Goal: Task Accomplishment & Management: Complete application form

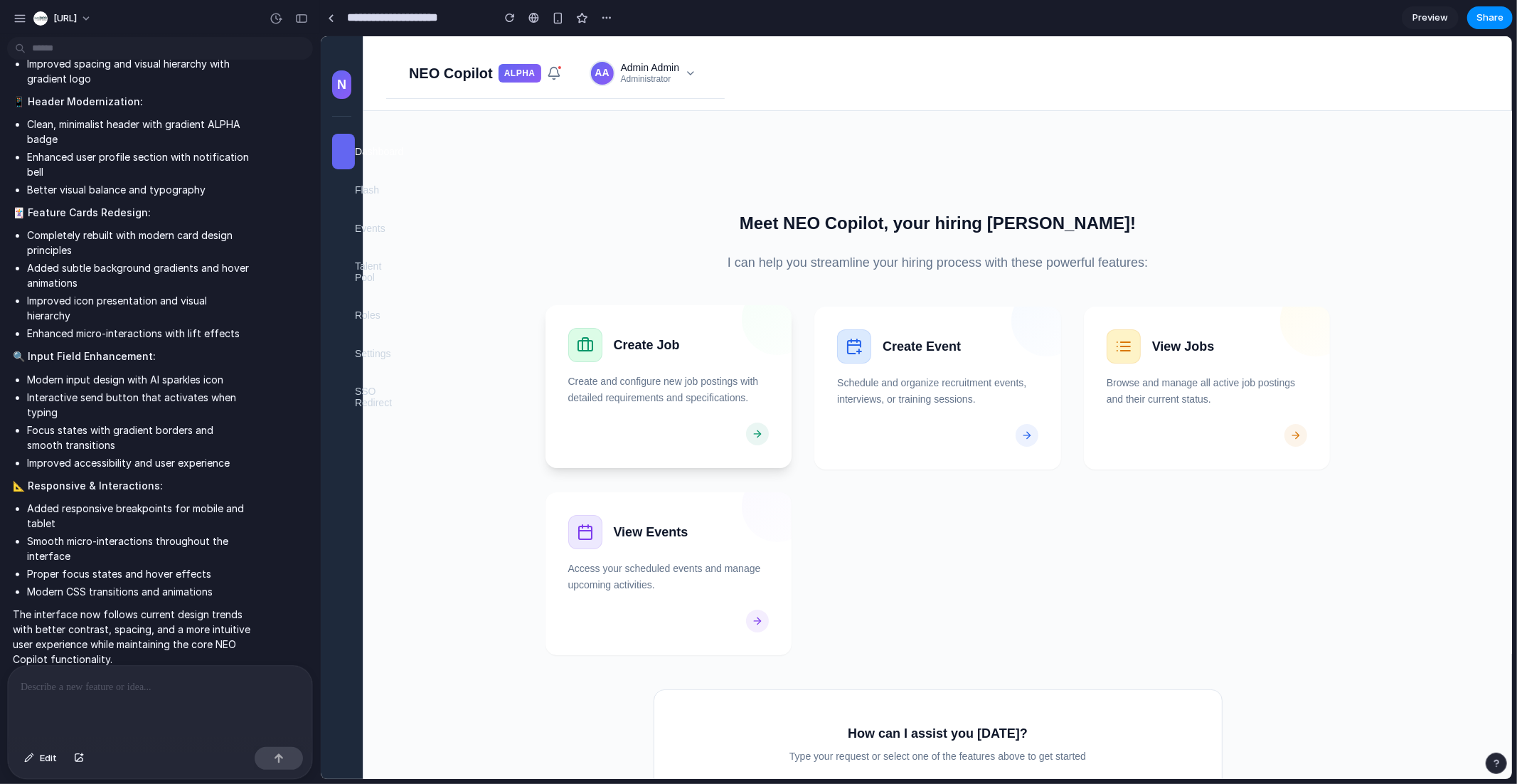
click at [655, 397] on p "Create and configure new job postings with detailed requirements and specificat…" at bounding box center [668, 389] width 201 height 32
click at [554, 23] on div "button" at bounding box center [557, 18] width 12 height 12
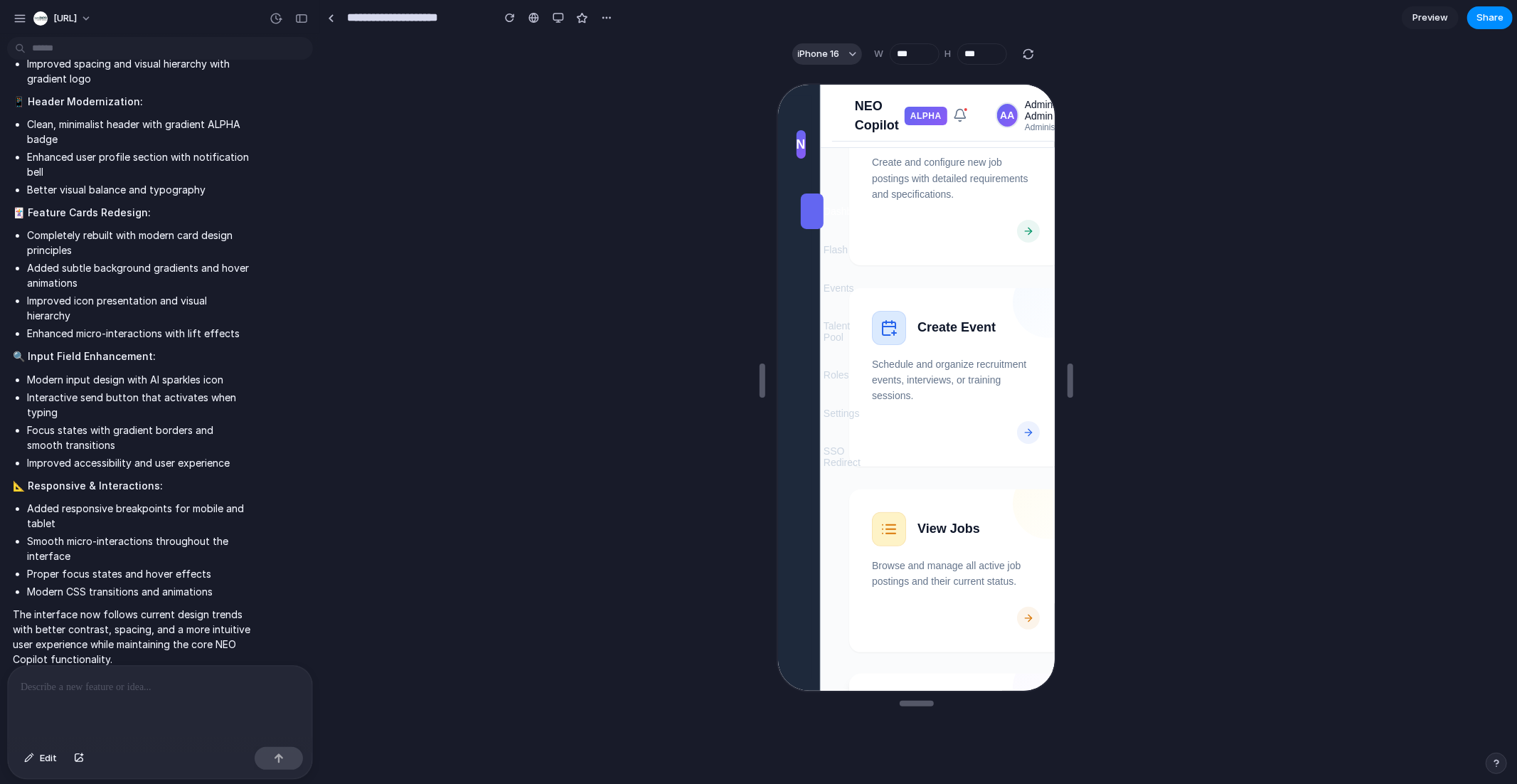
scroll to position [59, 0]
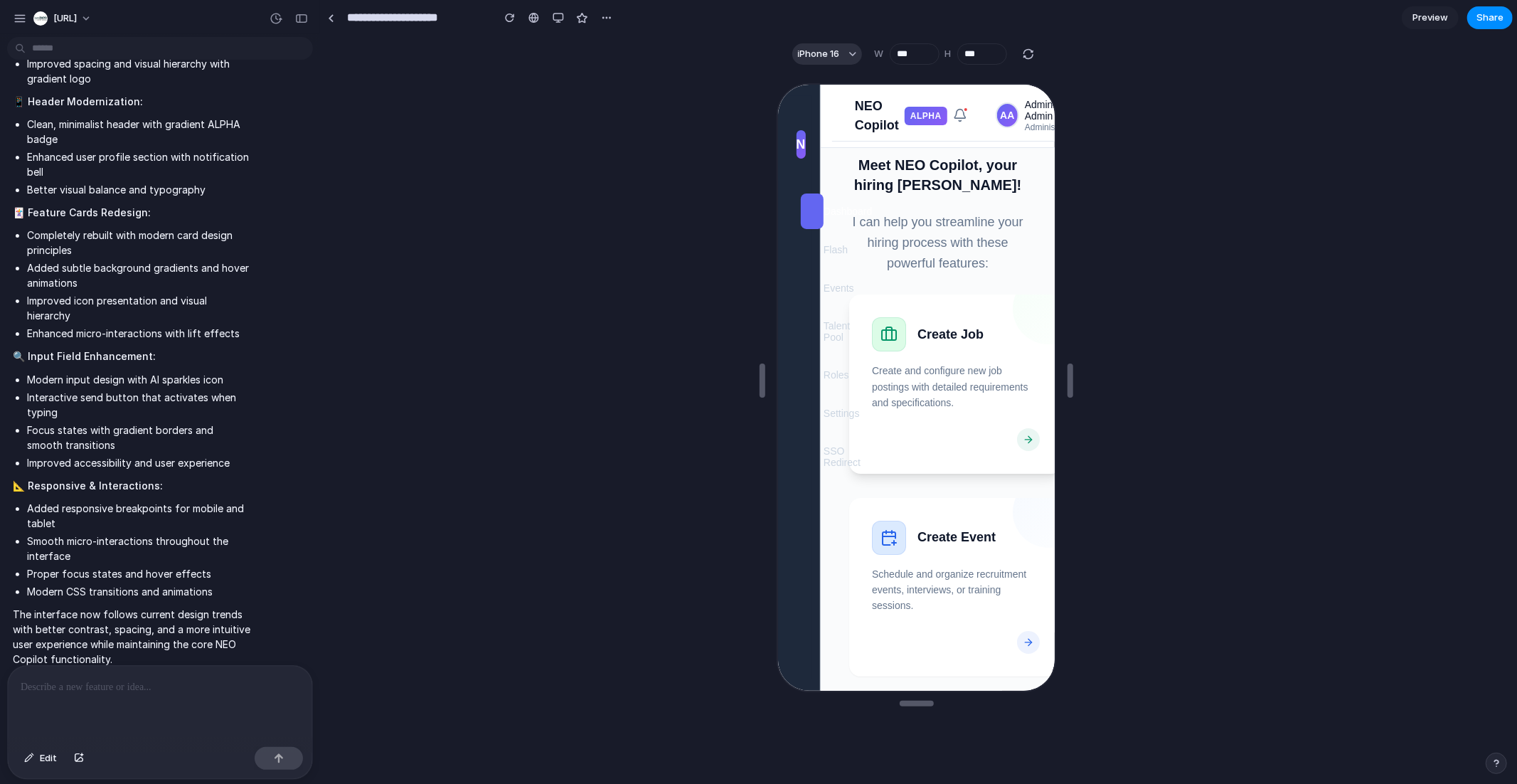
click at [950, 329] on h3 "Create Job" at bounding box center [976, 332] width 122 height 19
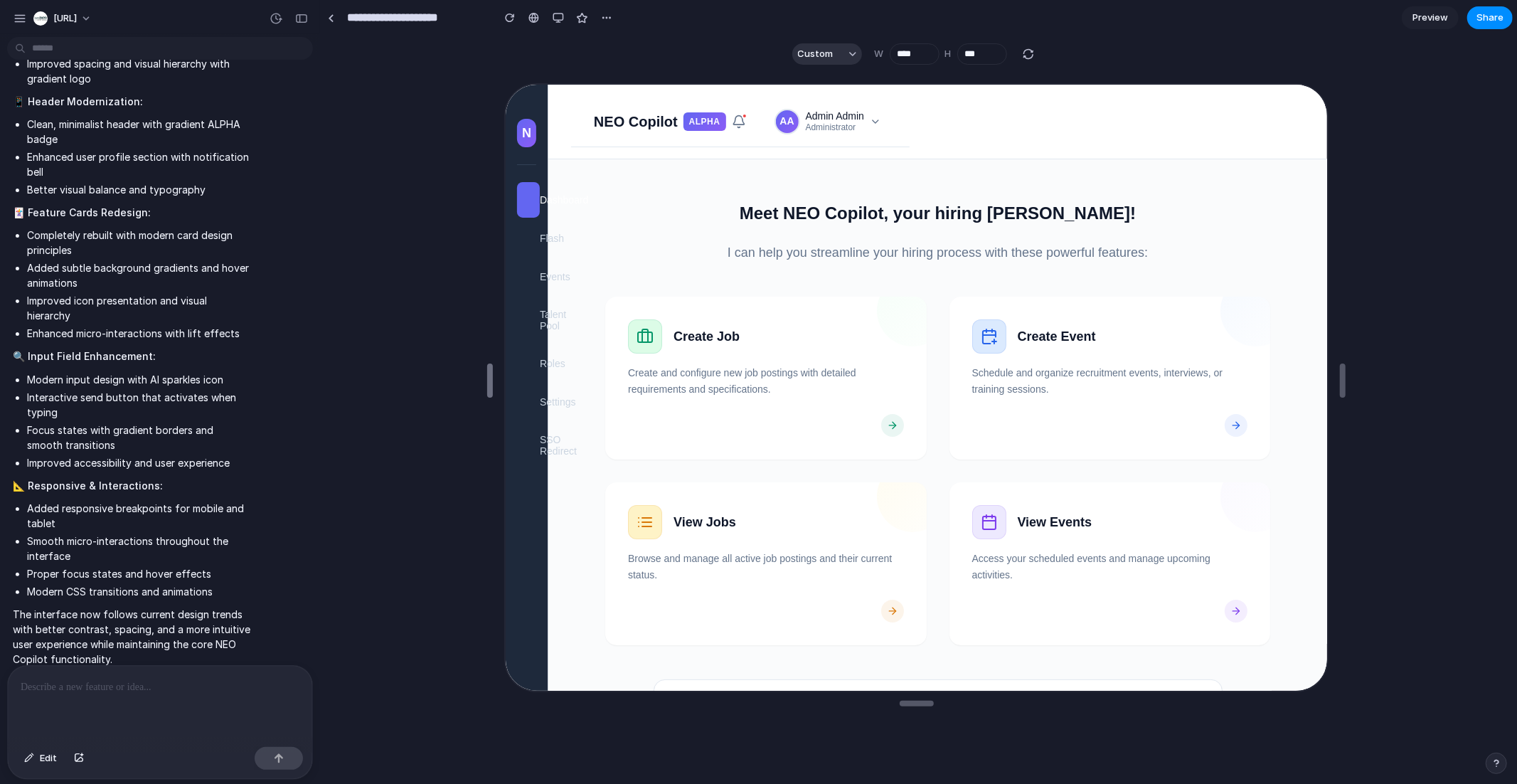
type input "****"
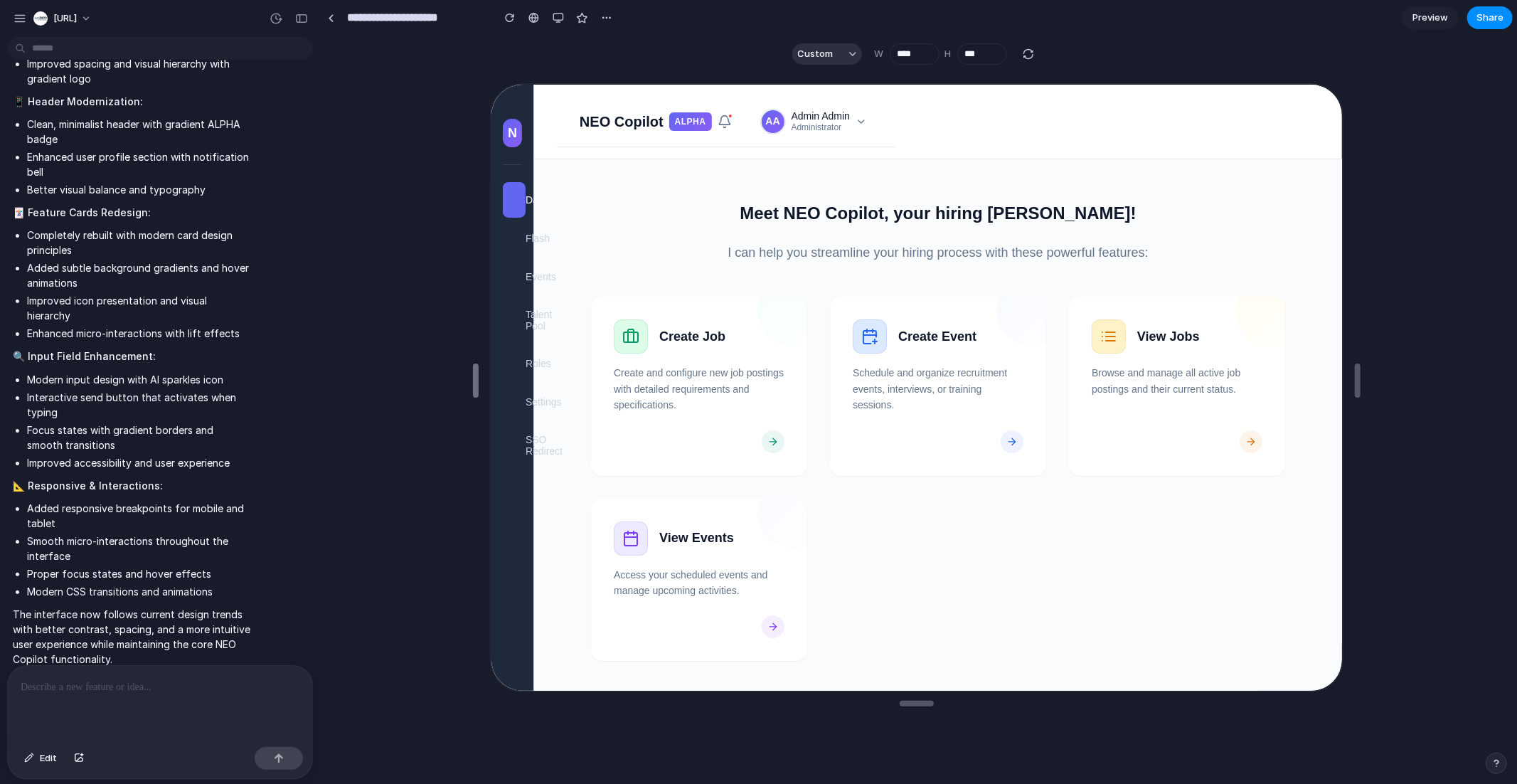
drag, startPoint x: 763, startPoint y: 386, endPoint x: 468, endPoint y: 394, distance: 295.1
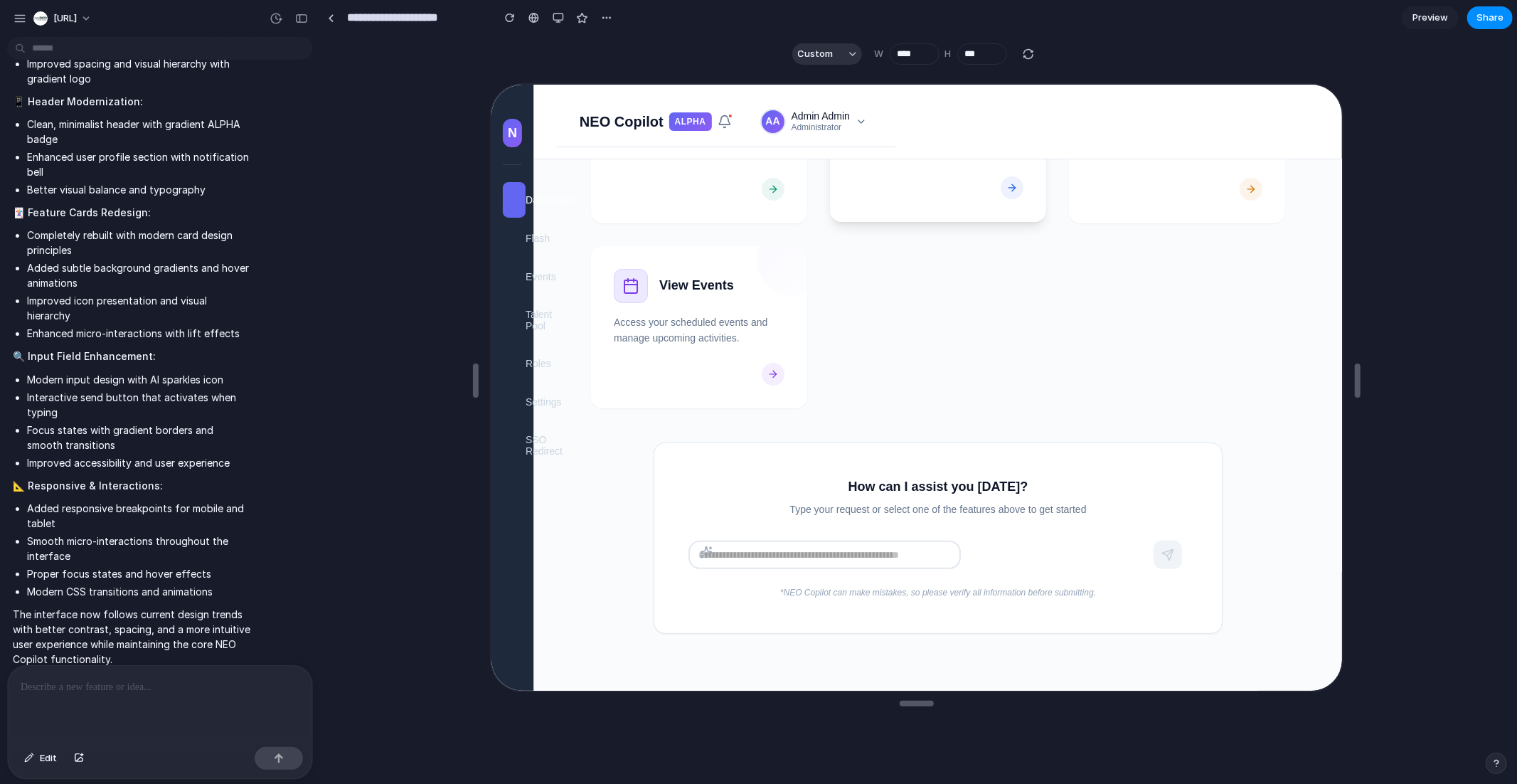
scroll to position [0, 0]
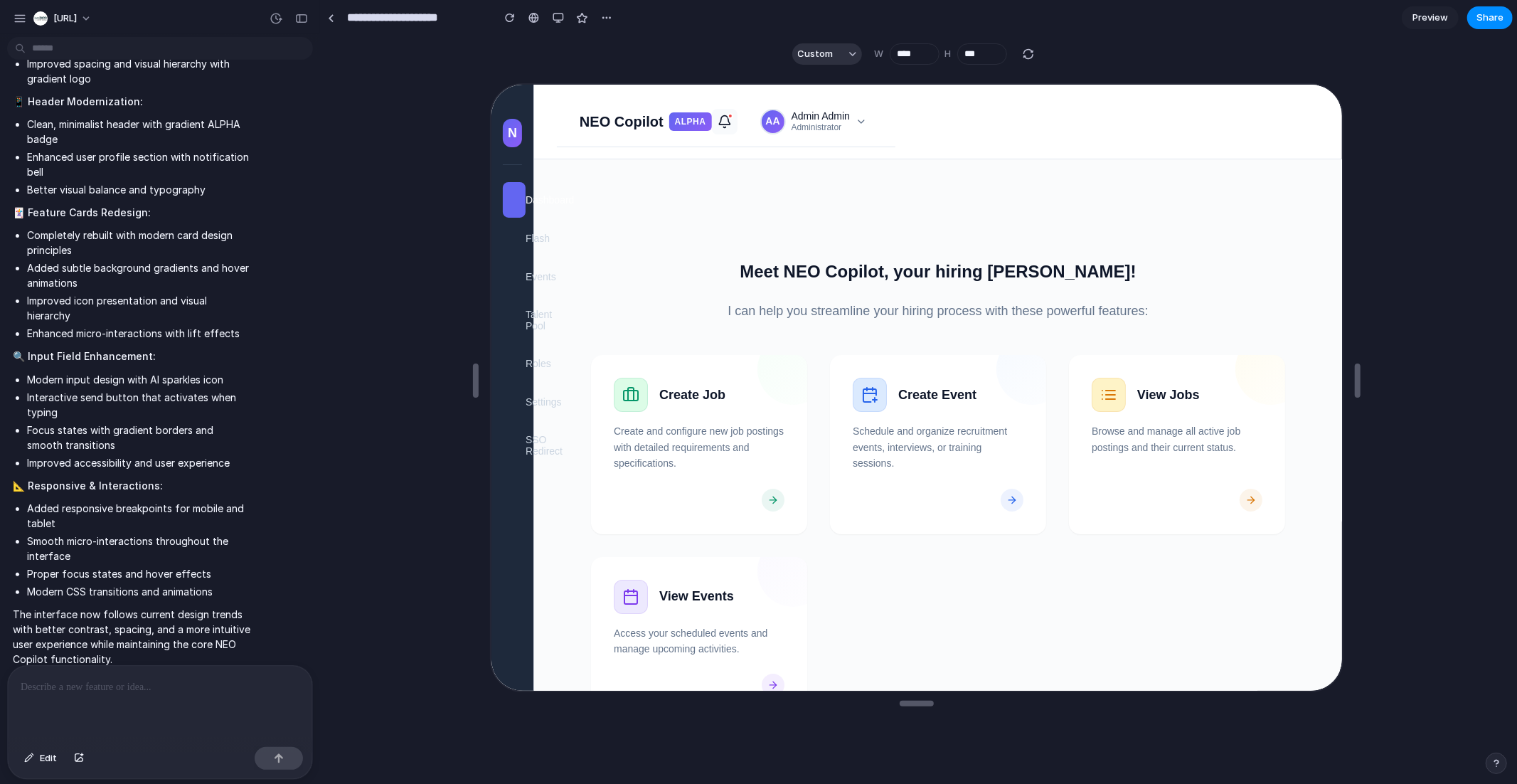
click at [726, 116] on icon at bounding box center [722, 119] width 14 height 14
click at [820, 113] on span "Admin Admin" at bounding box center [819, 113] width 59 height 12
click at [514, 133] on div "N" at bounding box center [510, 131] width 19 height 28
click at [560, 13] on div "button" at bounding box center [558, 18] width 11 height 11
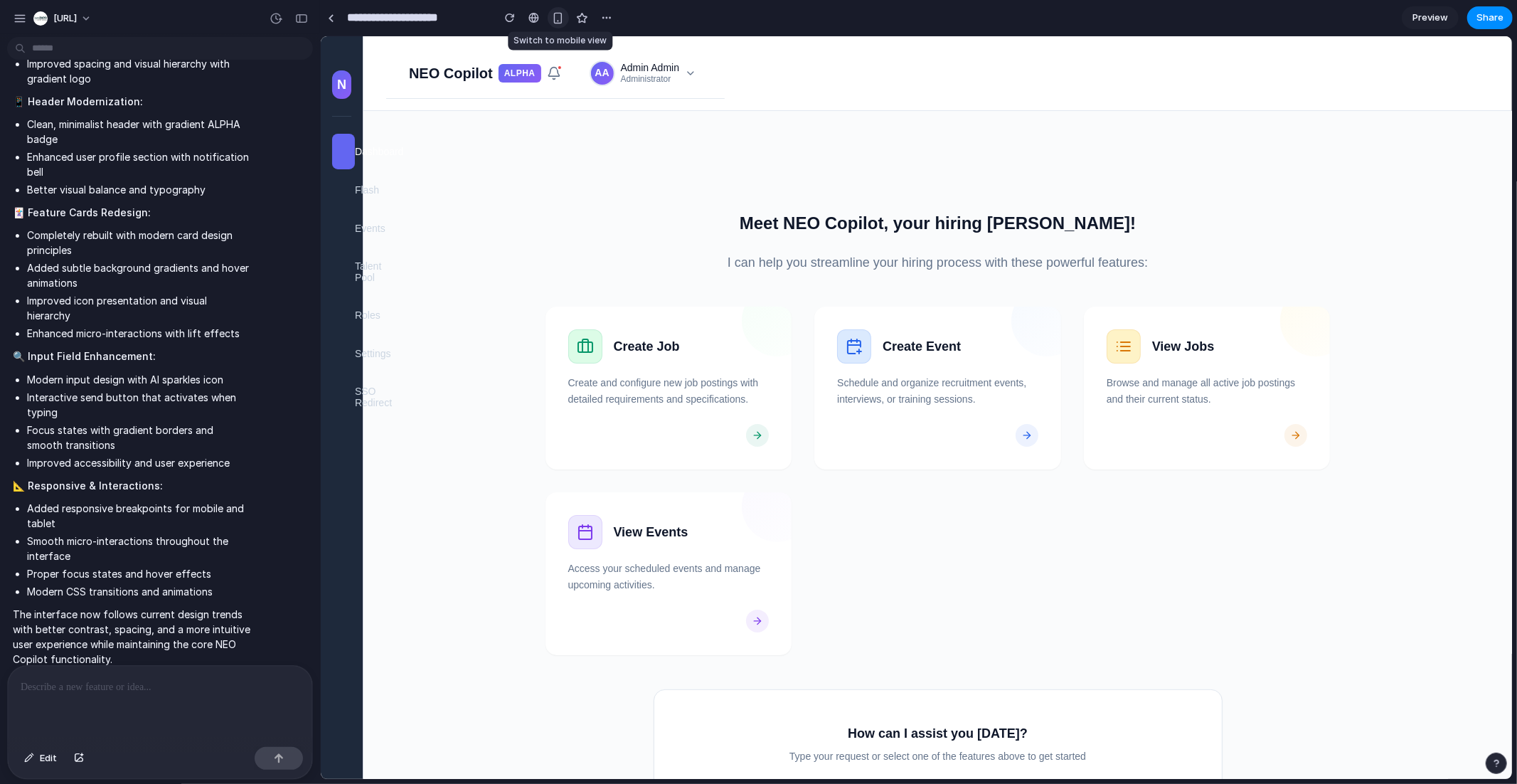
click at [554, 19] on div "button" at bounding box center [557, 18] width 12 height 12
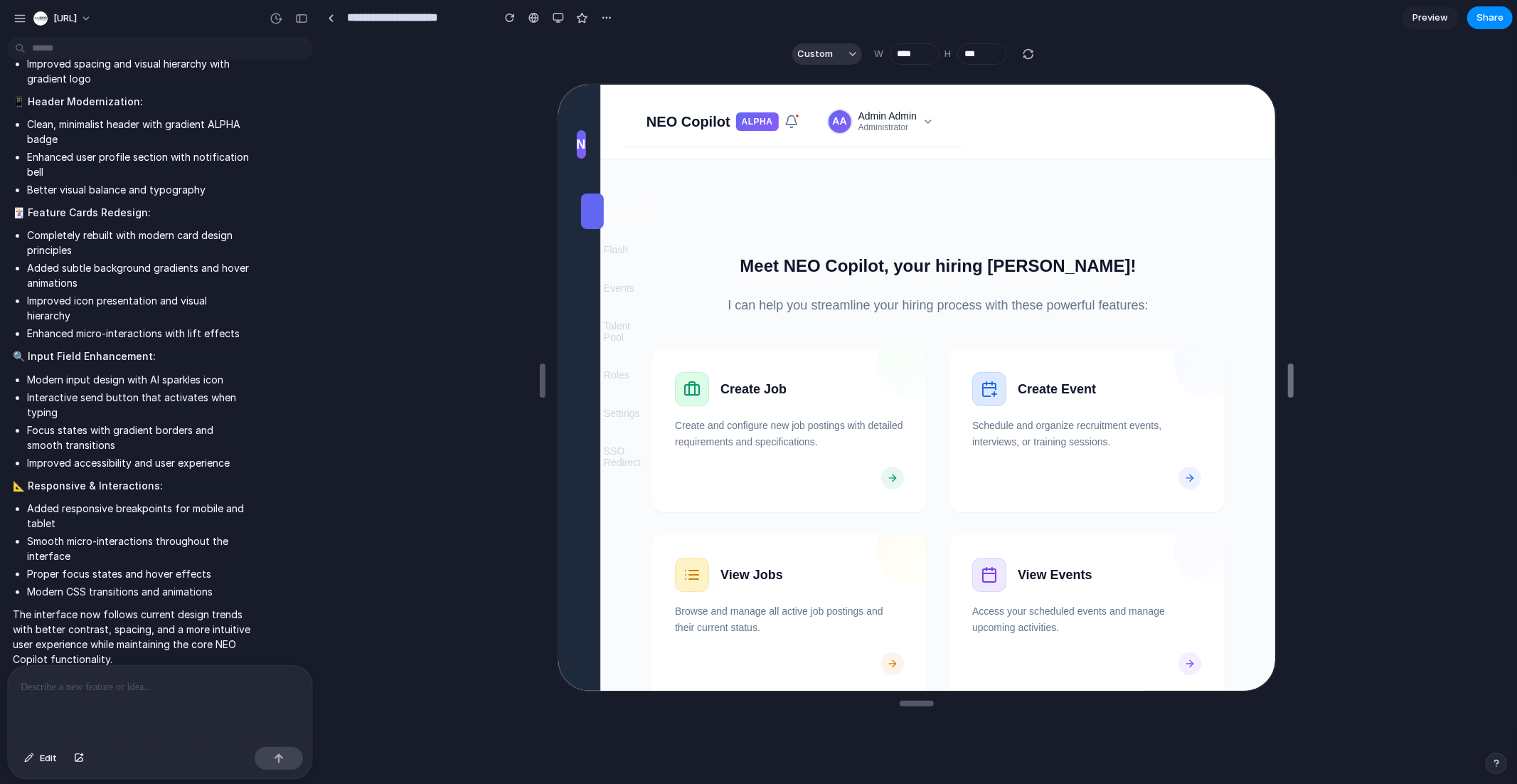
type input "****"
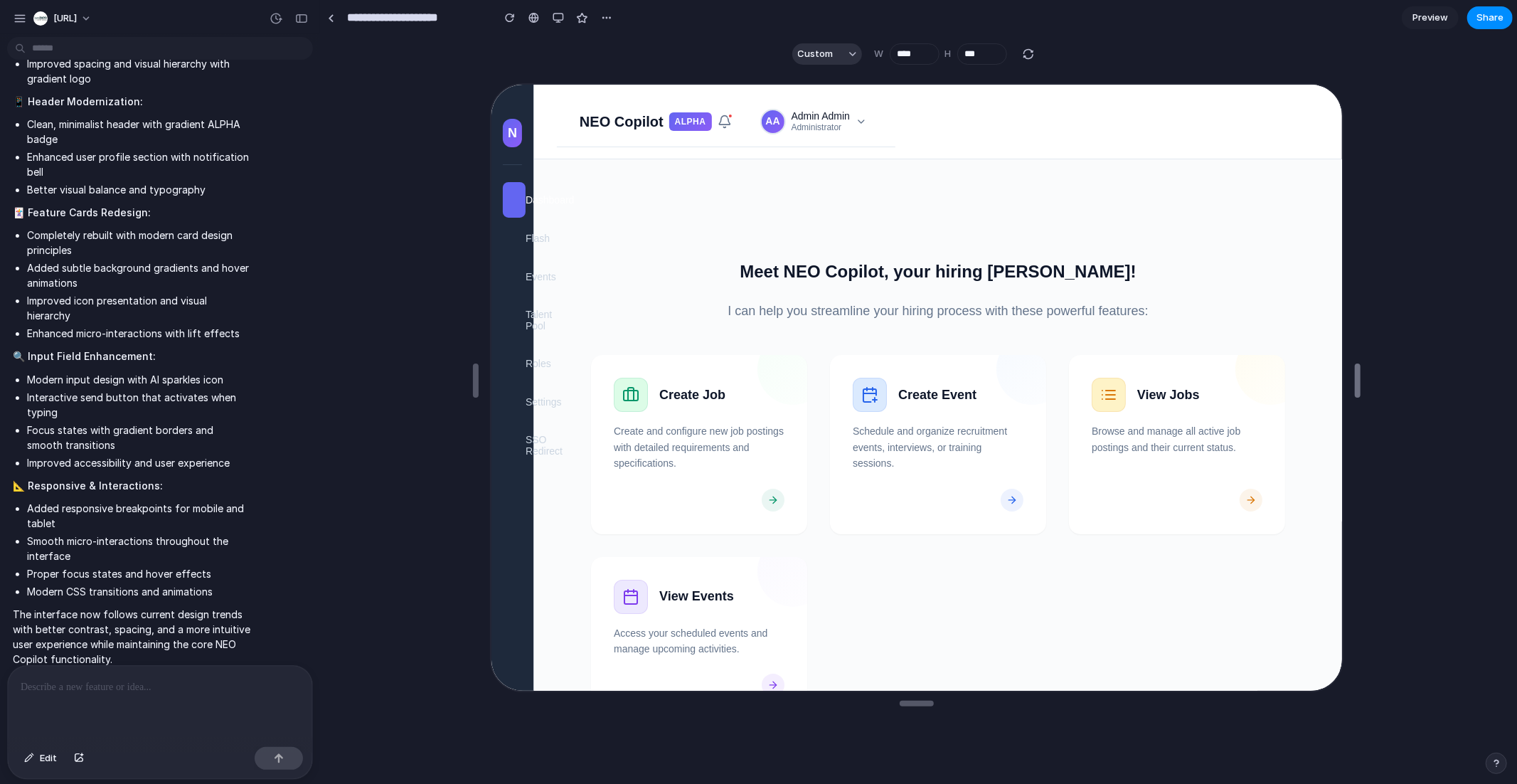
drag, startPoint x: 1364, startPoint y: 386, endPoint x: 1391, endPoint y: 420, distance: 43.4
click at [558, 20] on div "button" at bounding box center [558, 18] width 11 height 11
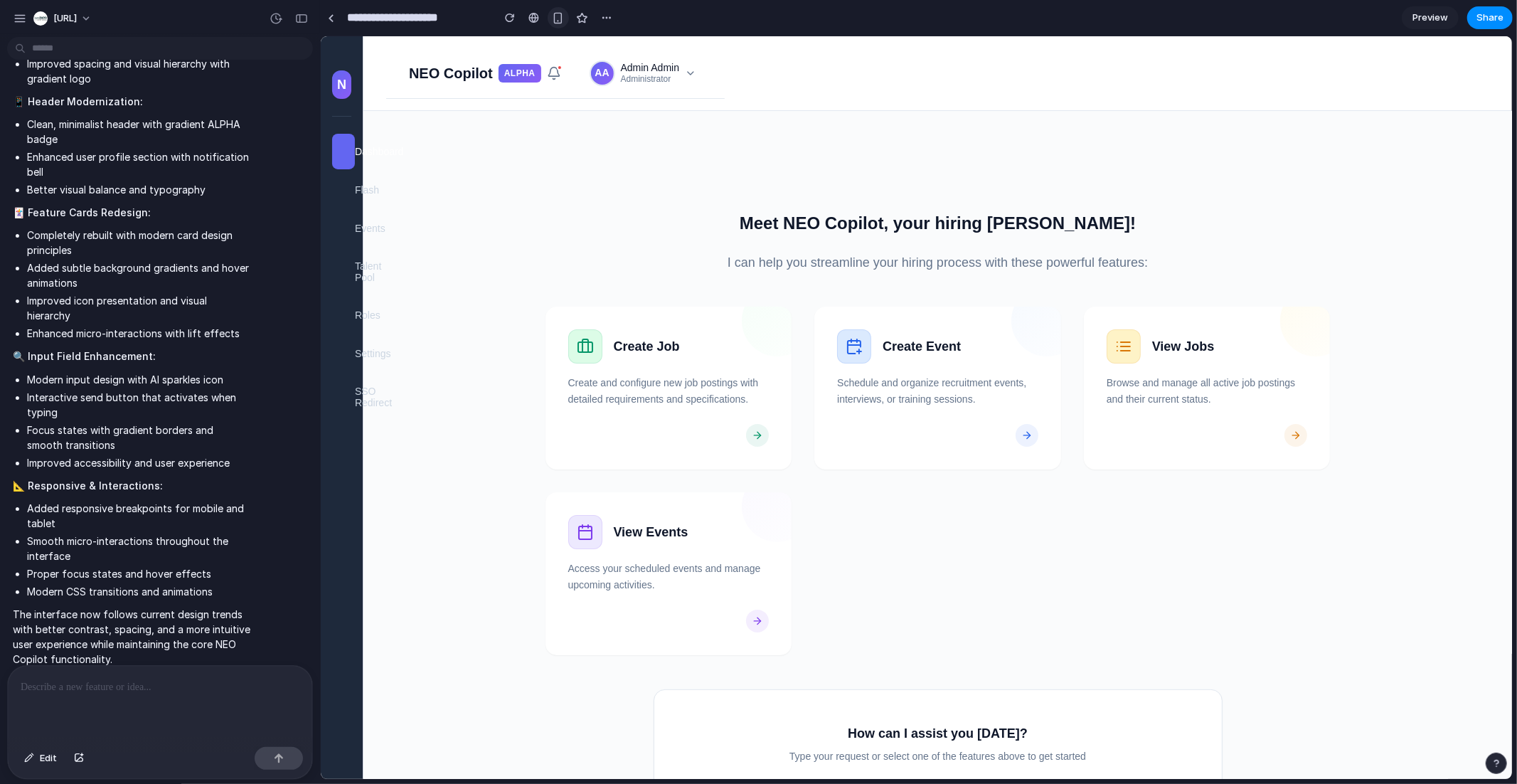
click at [561, 25] on button "button" at bounding box center [558, 18] width 22 height 22
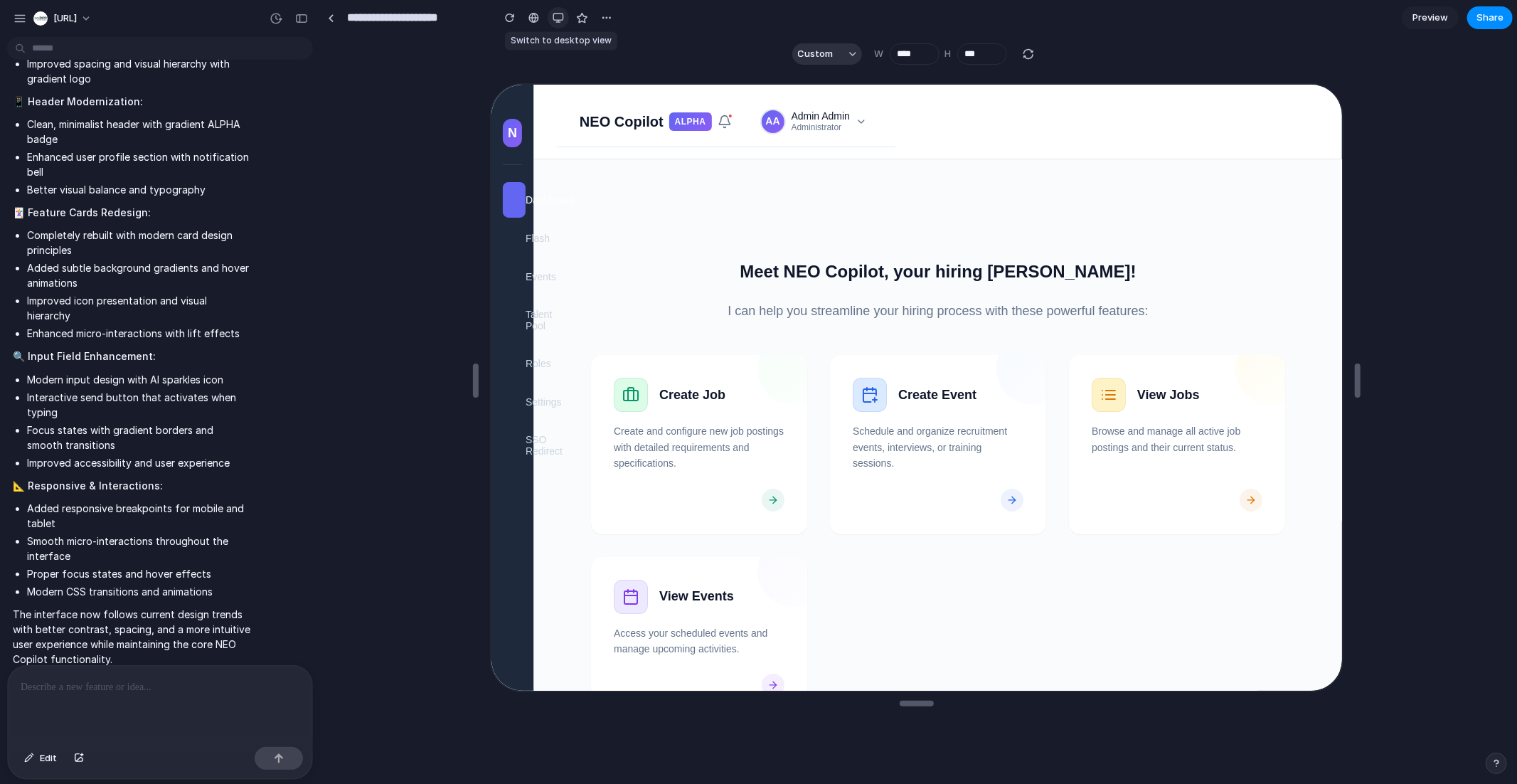
click at [560, 25] on button "button" at bounding box center [558, 18] width 22 height 22
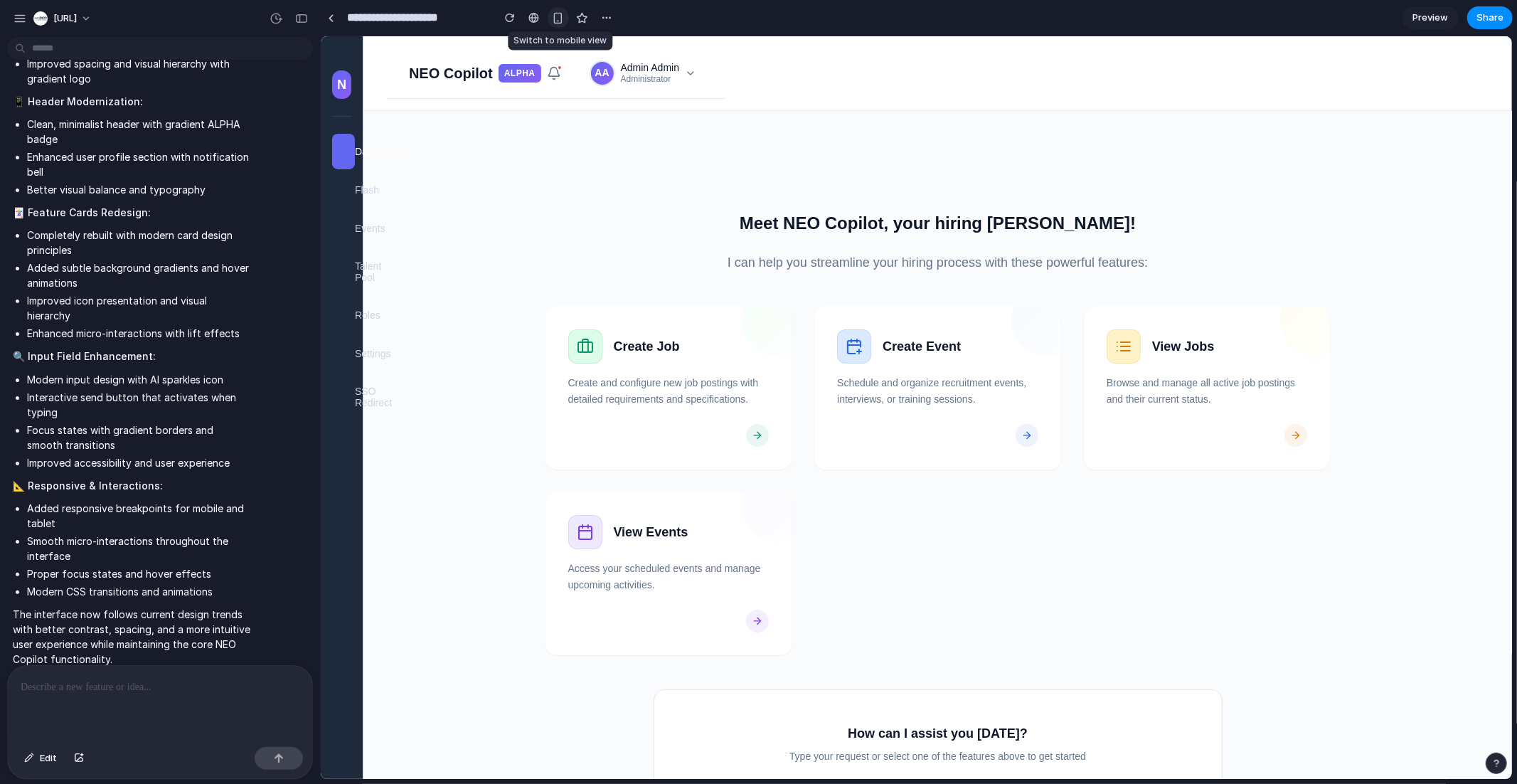
click at [560, 25] on button "button" at bounding box center [558, 18] width 22 height 22
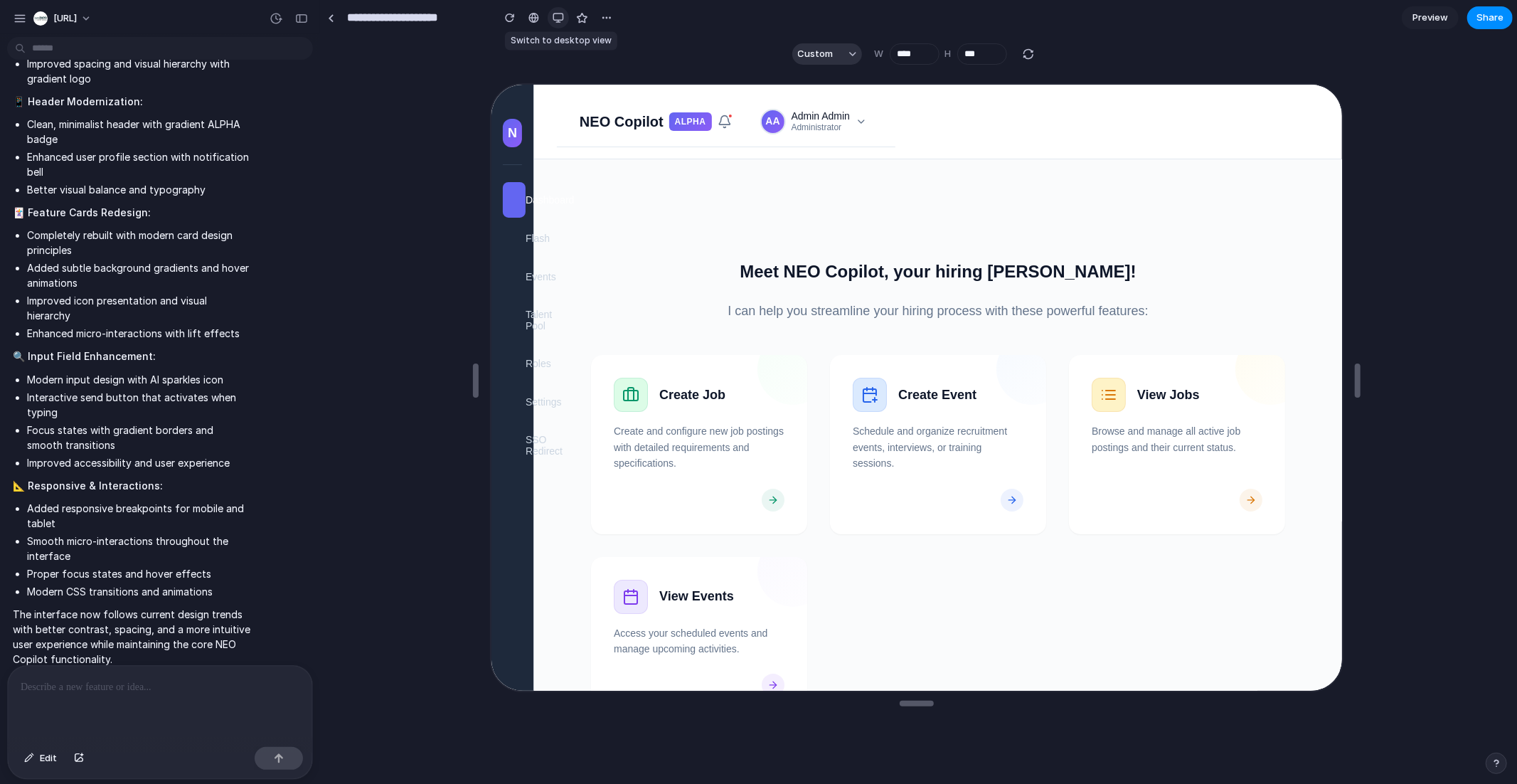
click at [560, 25] on button "button" at bounding box center [558, 18] width 22 height 22
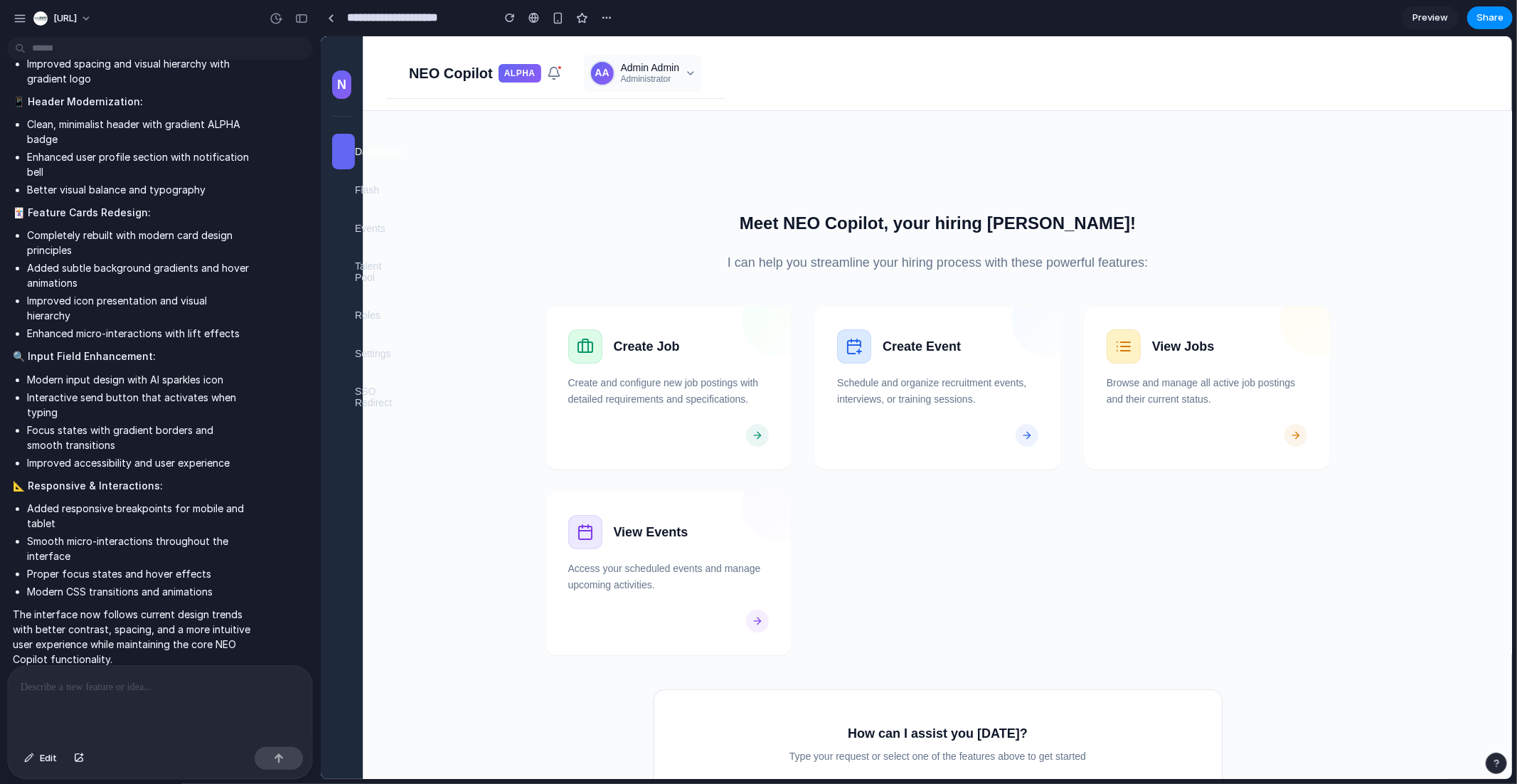
click at [677, 84] on div "AA Admin Admin Administrator" at bounding box center [642, 72] width 118 height 37
click at [549, 16] on button "button" at bounding box center [558, 18] width 22 height 22
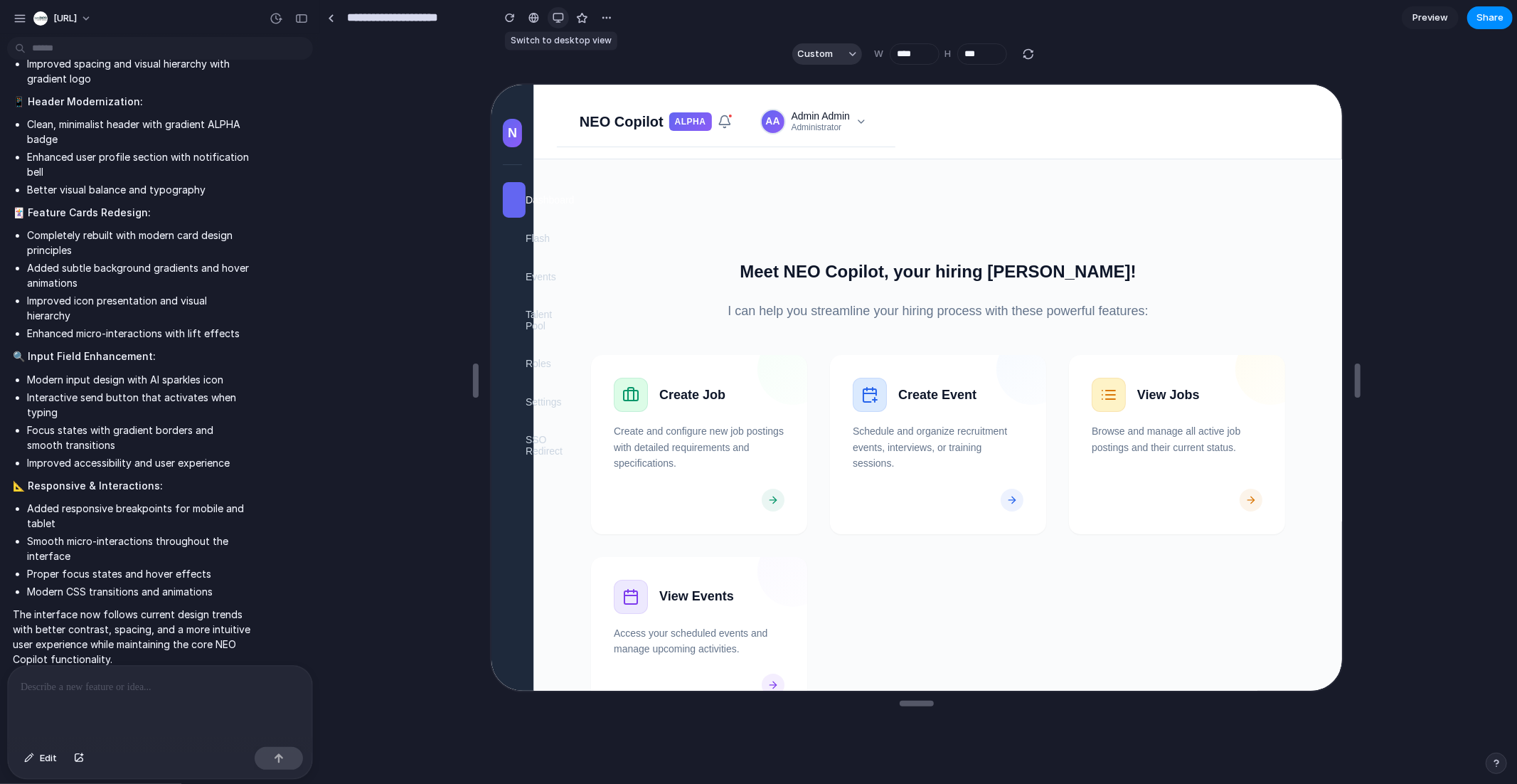
click at [560, 18] on div "button" at bounding box center [558, 18] width 11 height 11
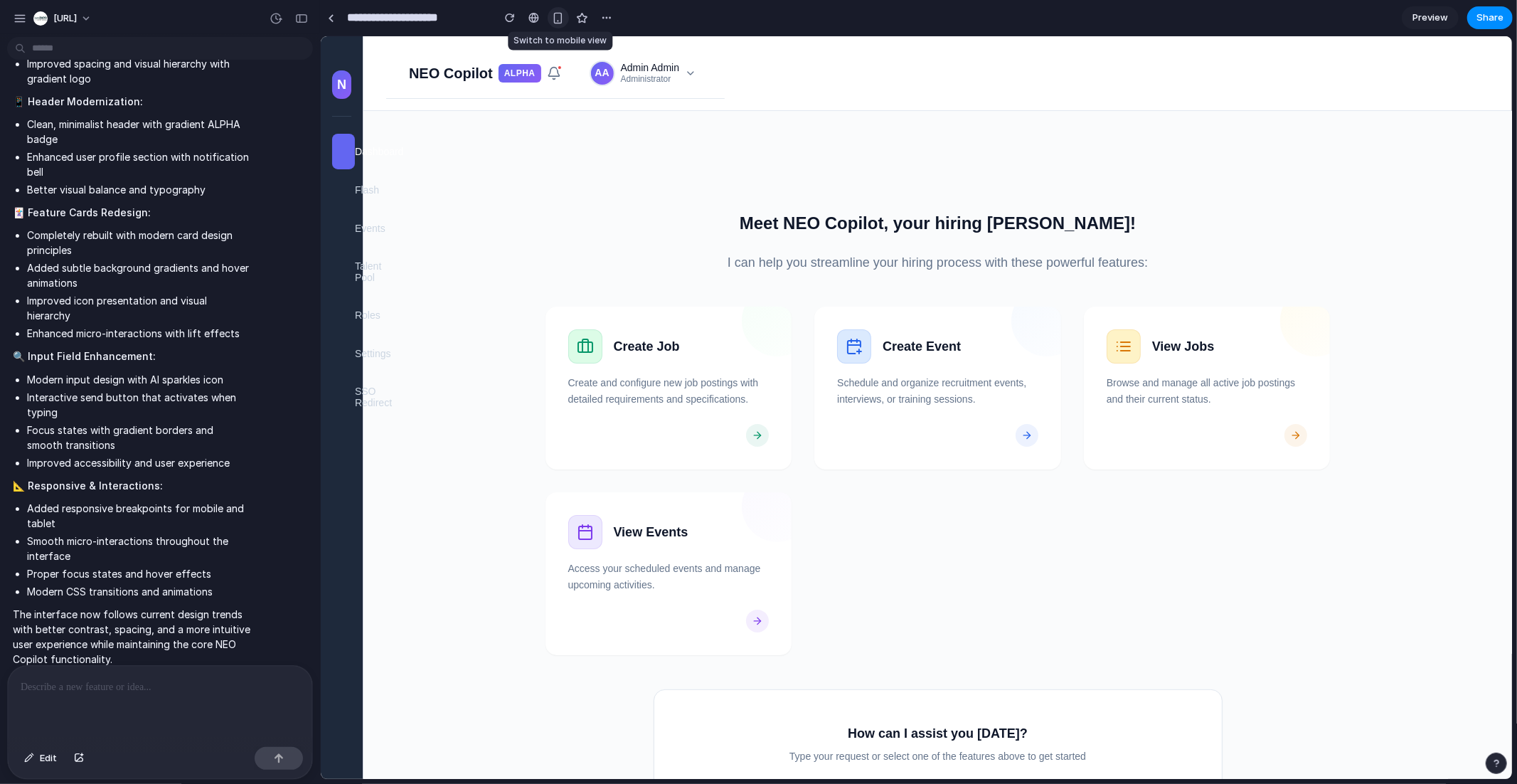
click at [560, 18] on div "button" at bounding box center [557, 18] width 12 height 12
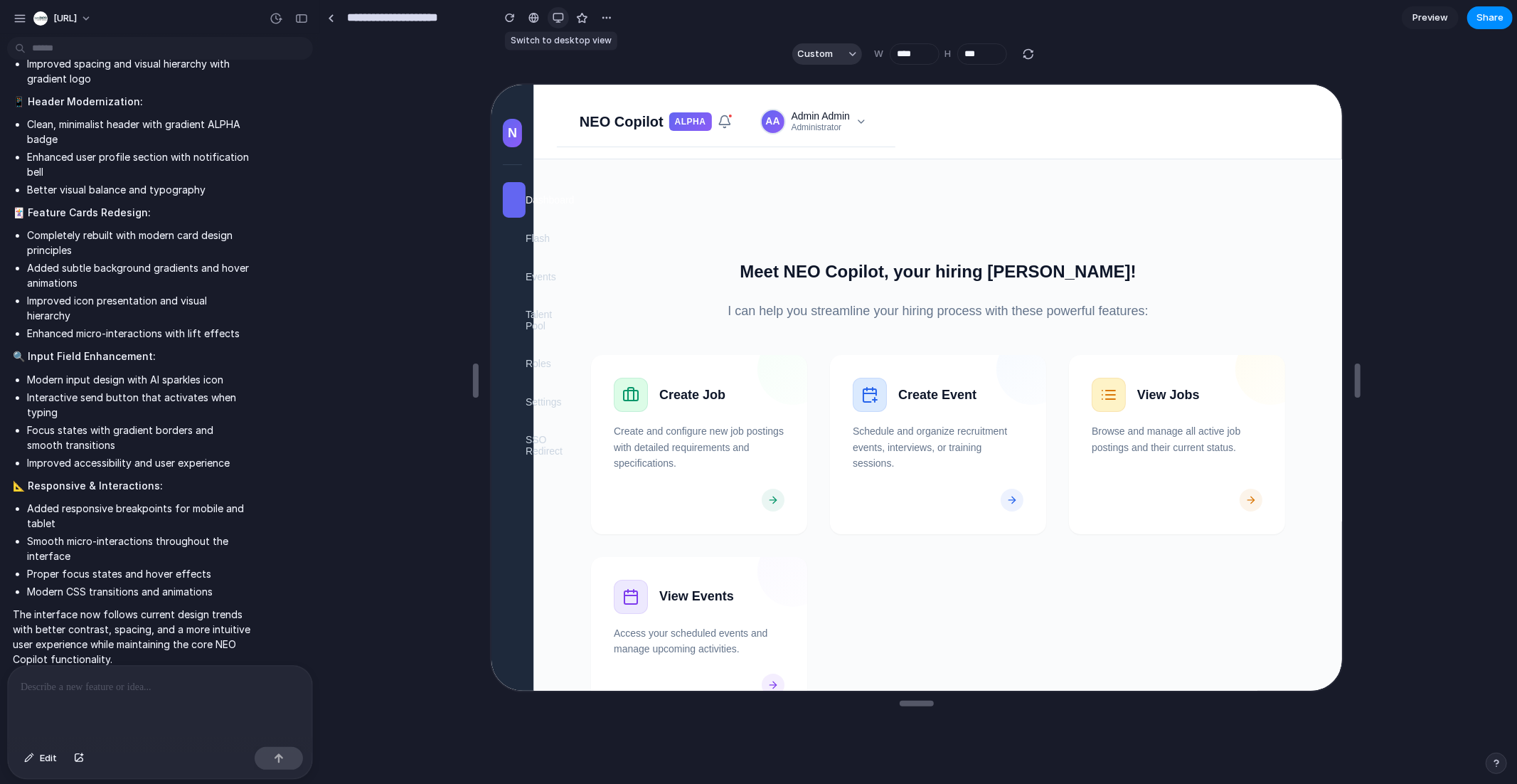
click at [562, 19] on div "button" at bounding box center [558, 18] width 11 height 11
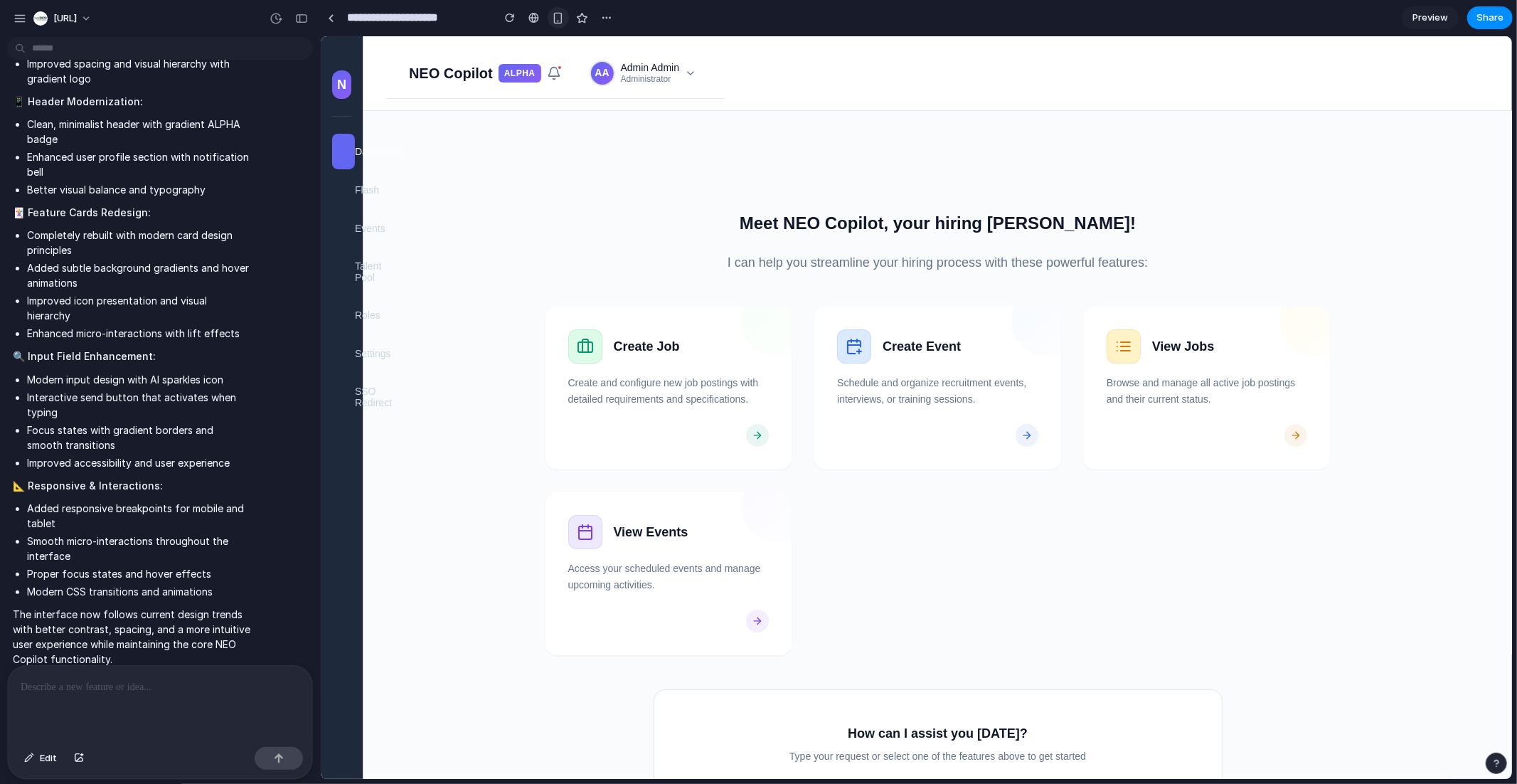
click at [557, 26] on button "button" at bounding box center [558, 18] width 22 height 22
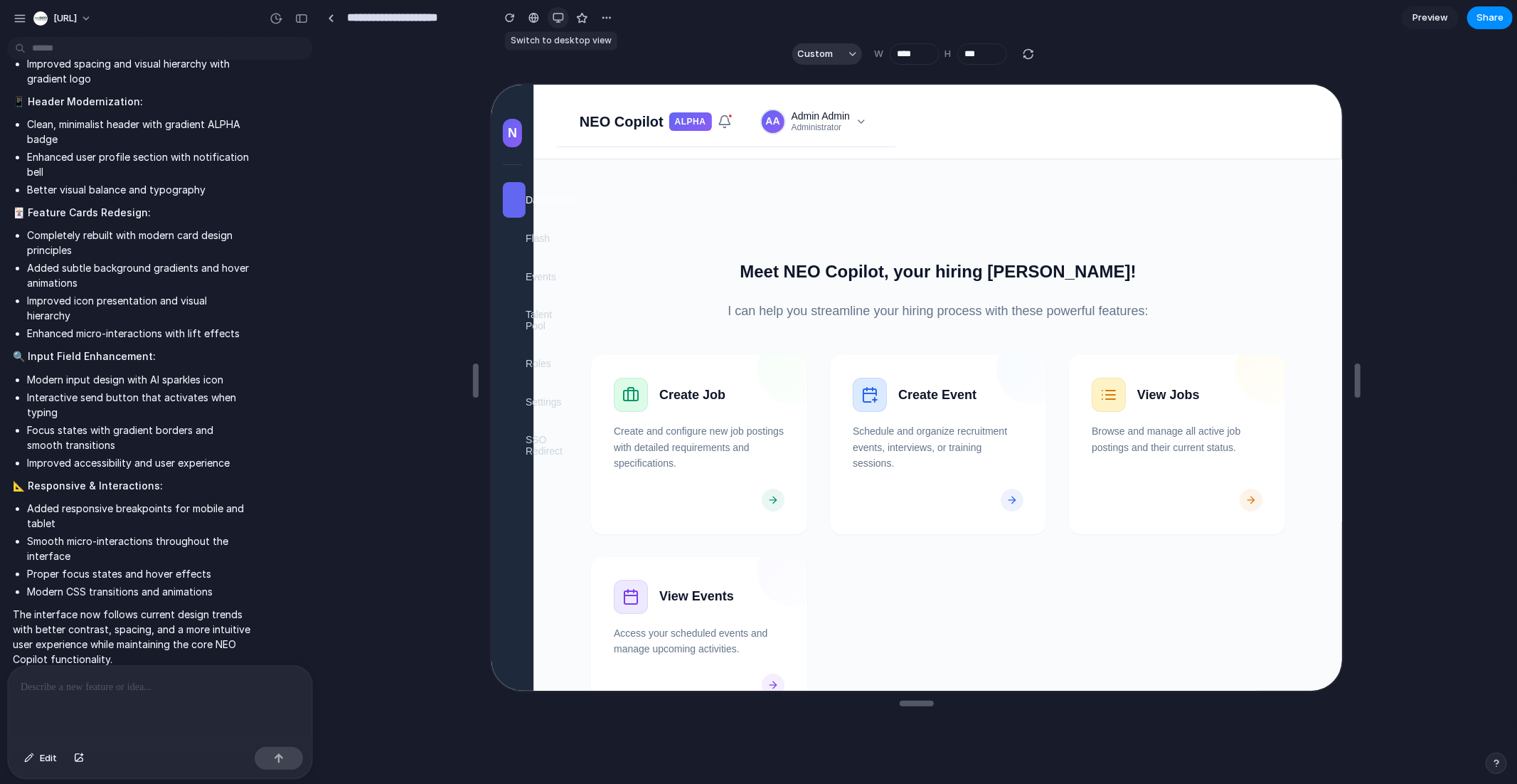
click at [557, 26] on button "button" at bounding box center [558, 18] width 22 height 22
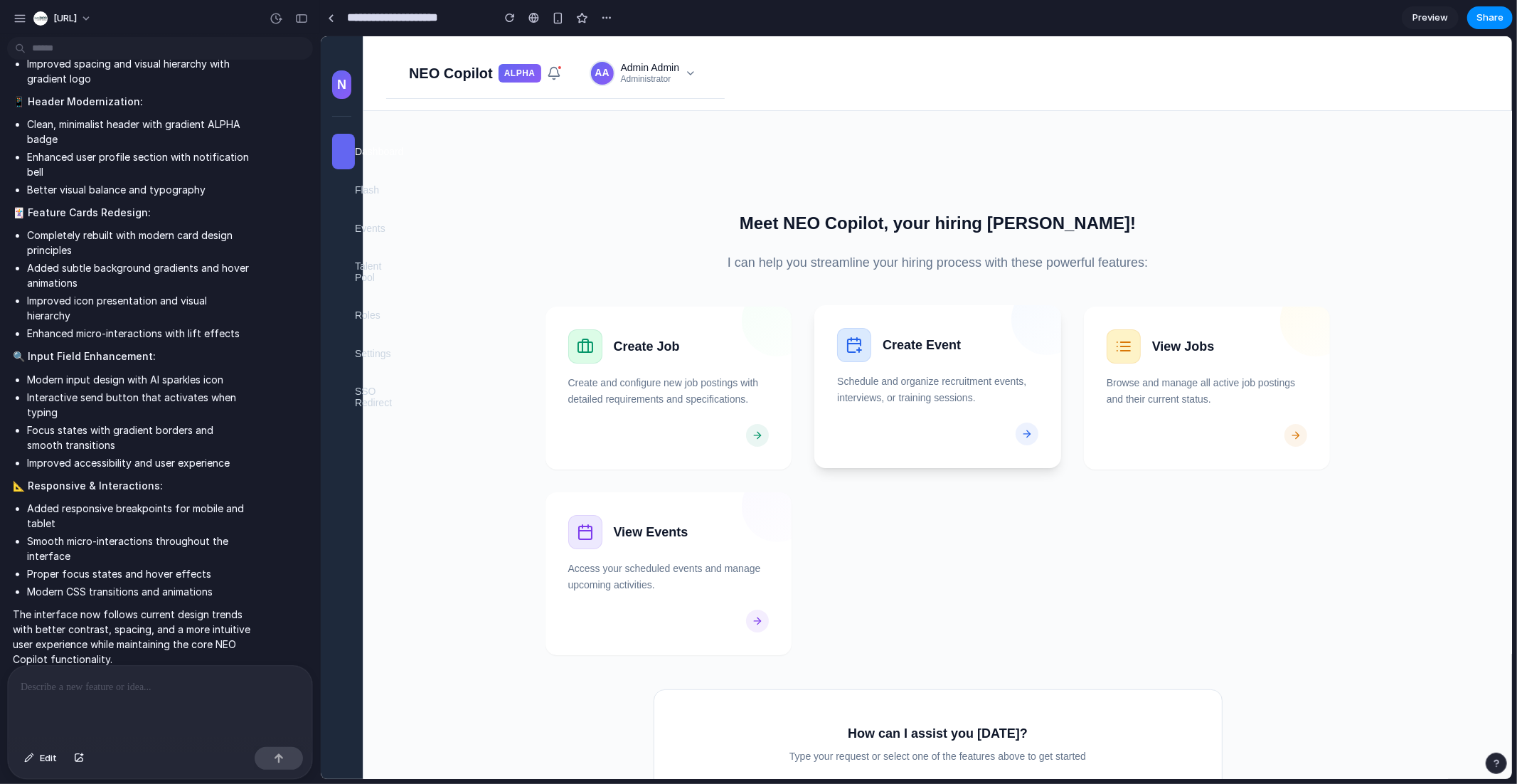
scroll to position [165, 0]
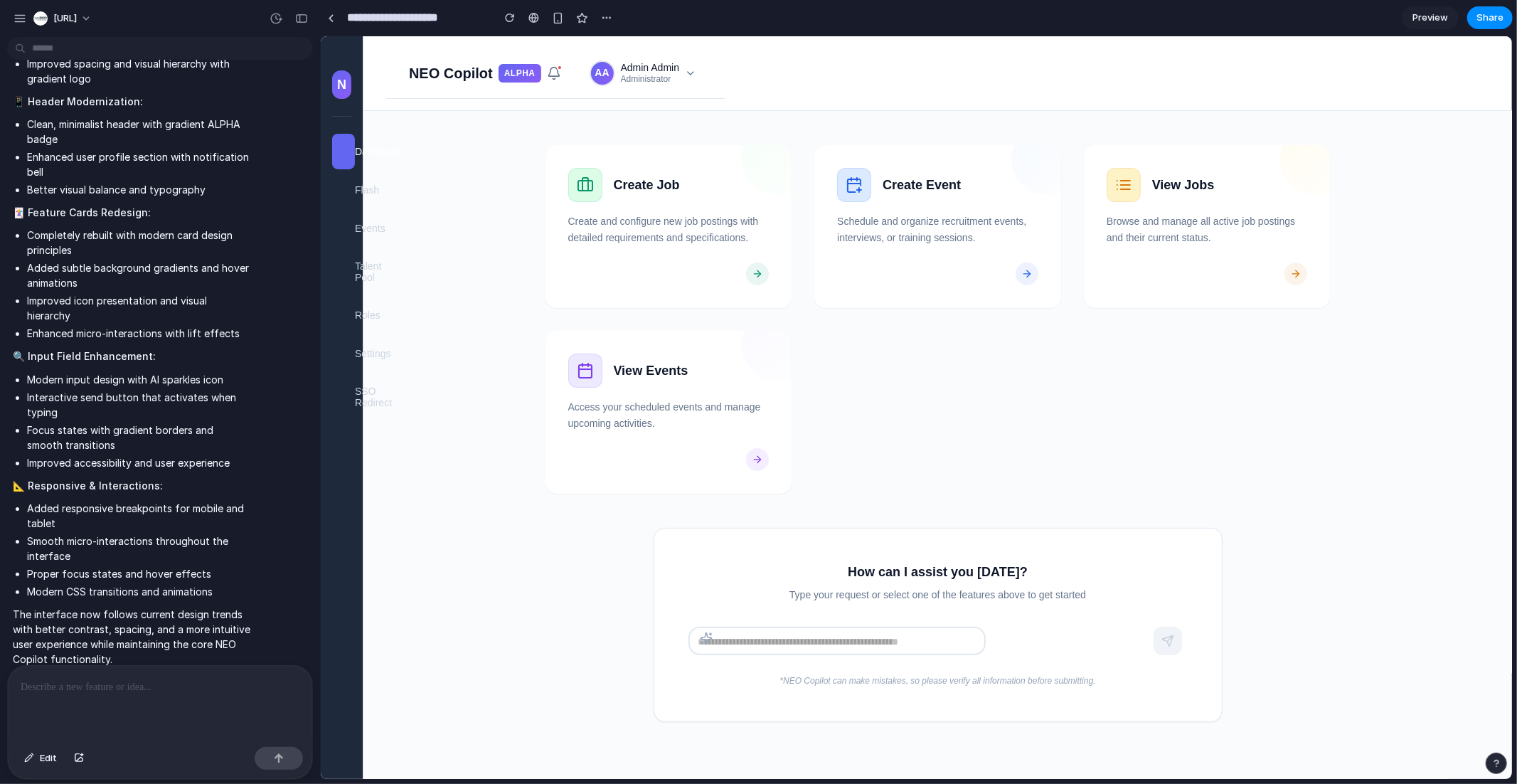
click at [865, 637] on input "text" at bounding box center [836, 640] width 298 height 28
